Goal: Find specific page/section: Find specific page/section

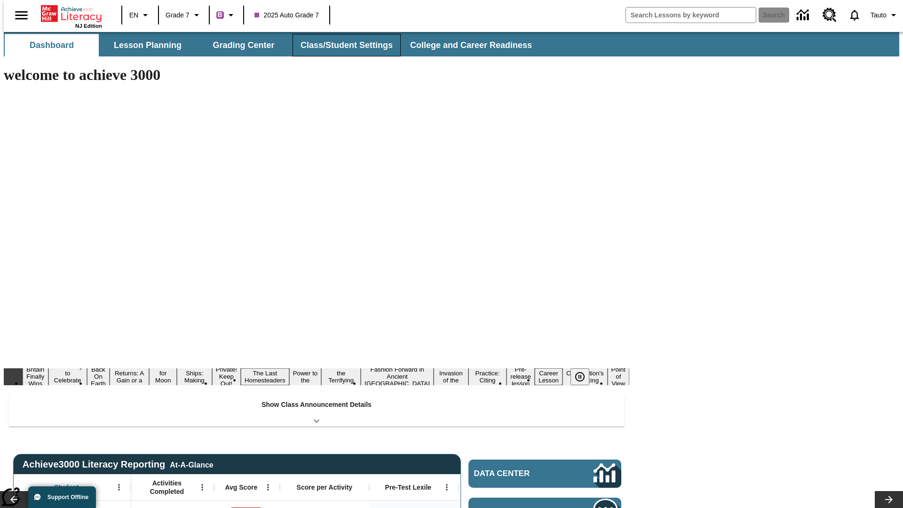
click at [341, 45] on button "Class/Student Settings" at bounding box center [346, 45] width 108 height 23
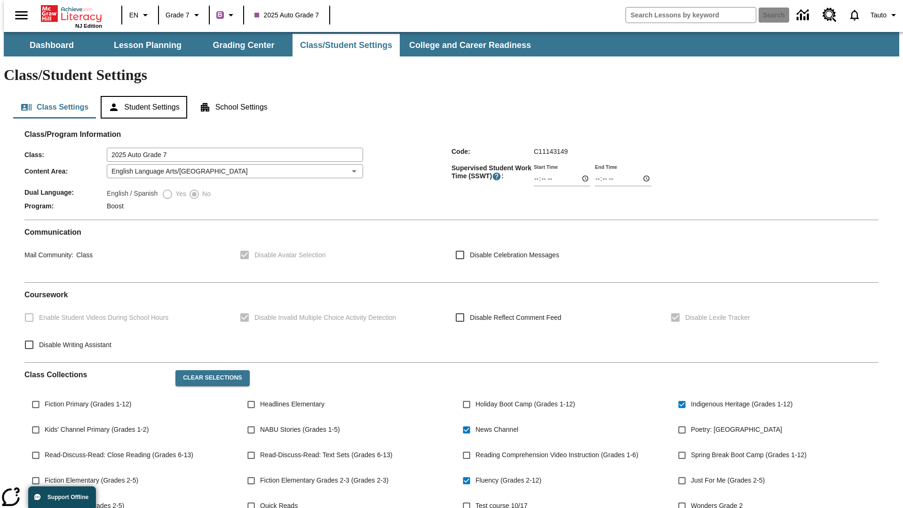
click at [141, 96] on button "Student Settings" at bounding box center [144, 107] width 86 height 23
